Goal: Information Seeking & Learning: Learn about a topic

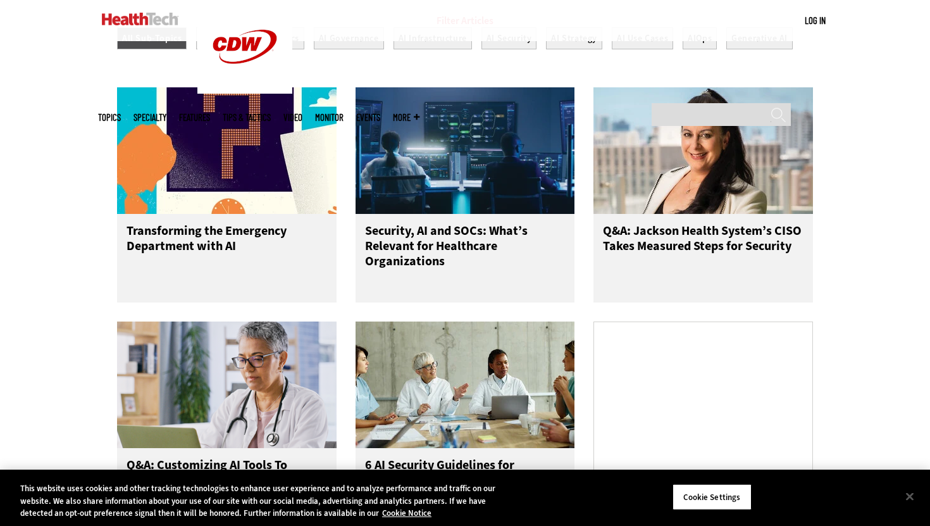
scroll to position [526, 0]
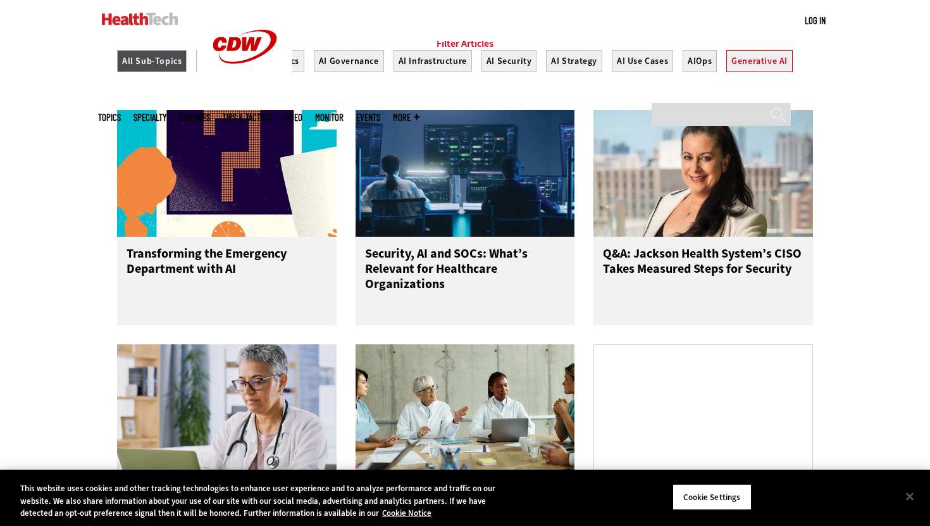
click at [743, 62] on section "Filter Articles All Sub-Topics Agentic AI AI Ethics AI Governance AI Infrastruc…" at bounding box center [465, 64] width 696 height 54
click at [746, 69] on button "Generative AI" at bounding box center [759, 61] width 66 height 22
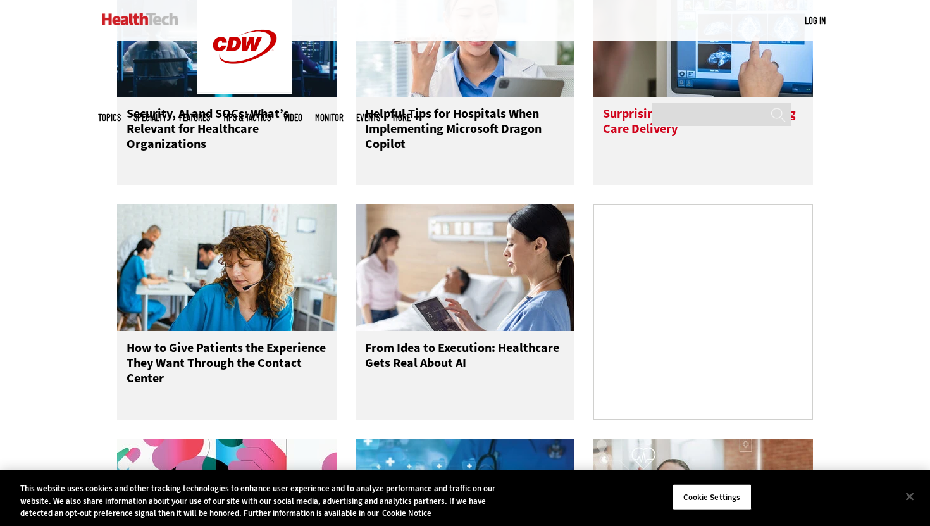
scroll to position [669, 0]
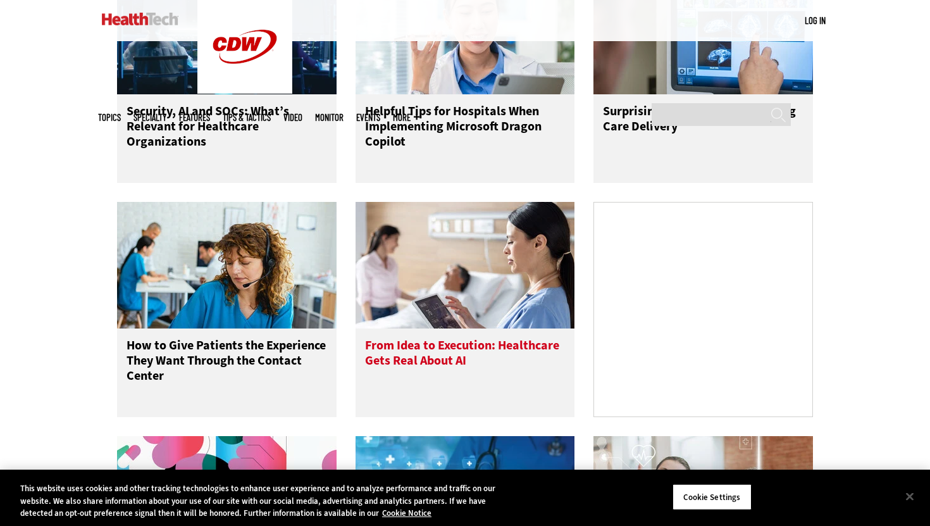
click at [446, 373] on h3 "From Idea to Execution: Healthcare Gets Real About AI" at bounding box center [465, 363] width 201 height 51
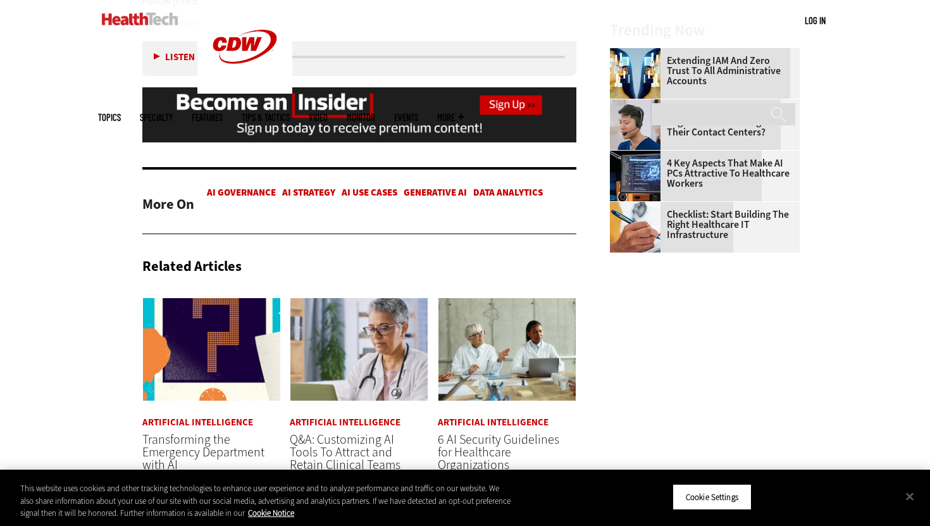
scroll to position [1589, 0]
